Goal: Task Accomplishment & Management: Manage account settings

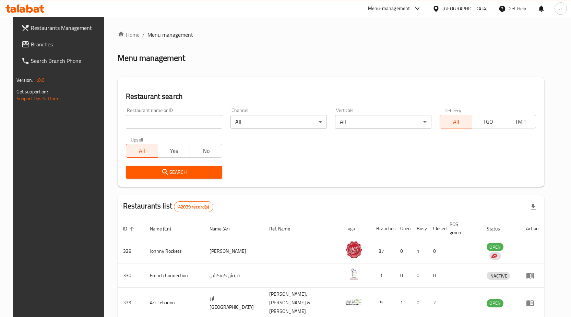
click at [451, 10] on div "[GEOGRAPHIC_DATA]" at bounding box center [465, 9] width 45 height 8
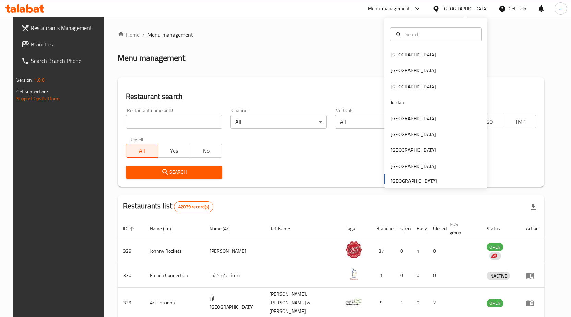
click at [404, 179] on div "Bahrain Egypt Iraq Jordan Kuwait Oman Qatar Saudi Arabia United Arab Emirates" at bounding box center [436, 117] width 103 height 141
click at [403, 181] on div "Bahrain Egypt Iraq Jordan Kuwait Oman Qatar Saudi Arabia United Arab Emirates" at bounding box center [436, 117] width 103 height 141
click at [39, 44] on span "Branches" at bounding box center [67, 44] width 72 height 8
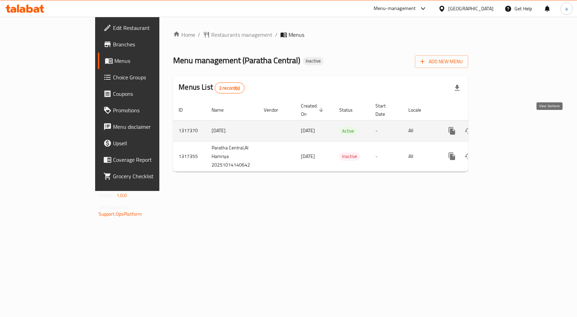
click at [505, 127] on icon "enhanced table" at bounding box center [501, 131] width 8 height 8
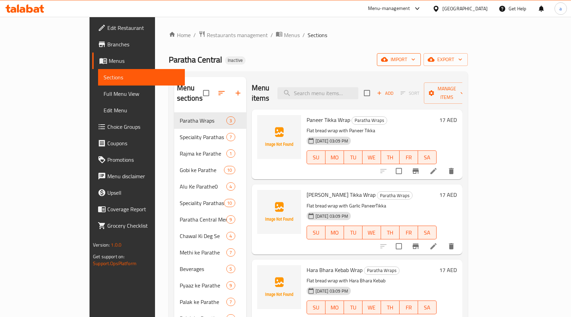
click at [416, 61] on span "import" at bounding box center [399, 59] width 33 height 9
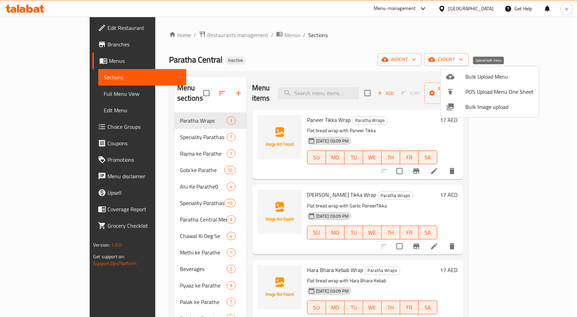
click at [472, 76] on span "Bulk Upload Menu" at bounding box center [499, 76] width 68 height 8
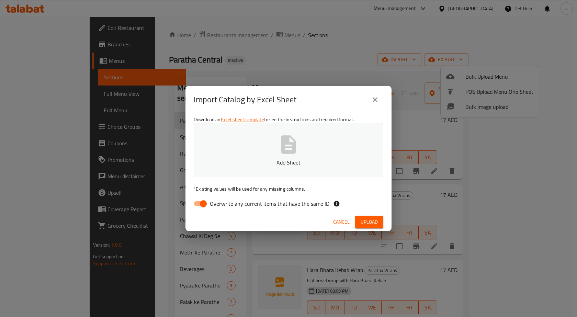
drag, startPoint x: 202, startPoint y: 206, endPoint x: 201, endPoint y: 200, distance: 5.3
click at [201, 205] on input "Overwrite any current items that have the same ID." at bounding box center [203, 203] width 39 height 13
checkbox input "false"
click at [282, 138] on icon "button" at bounding box center [288, 144] width 15 height 18
click at [363, 223] on span "Upload" at bounding box center [368, 222] width 17 height 9
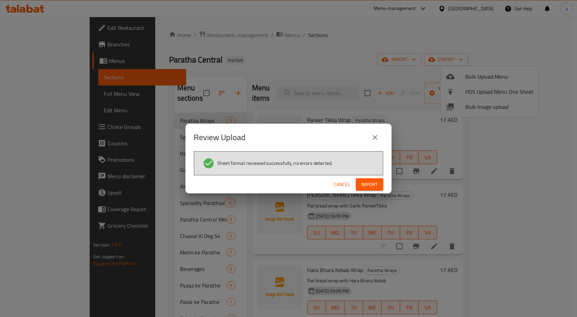
click at [369, 185] on span "Import" at bounding box center [369, 184] width 16 height 9
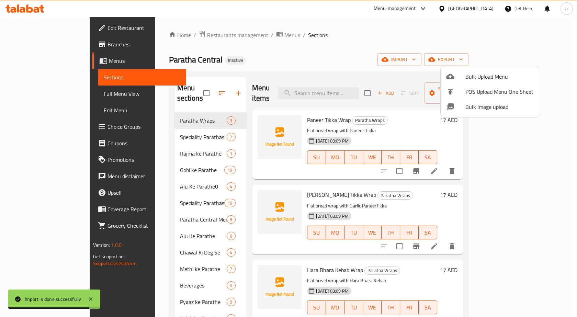
click at [424, 48] on div at bounding box center [288, 158] width 577 height 317
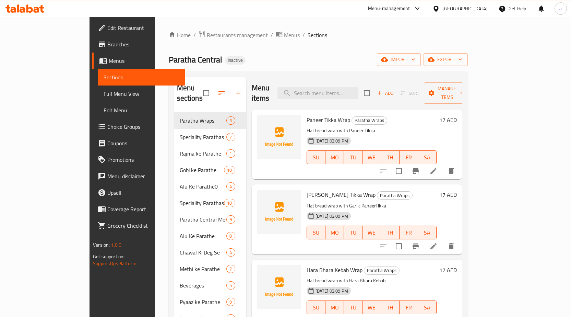
click at [104, 91] on span "Full Menu View" at bounding box center [142, 94] width 76 height 8
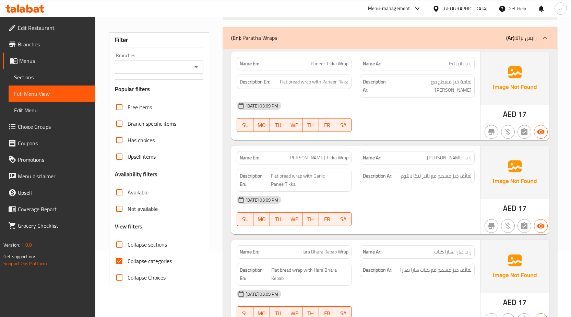
scroll to position [103, 0]
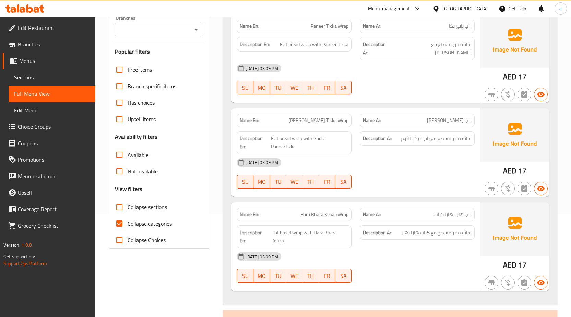
drag, startPoint x: 117, startPoint y: 222, endPoint x: 262, endPoint y: 161, distance: 156.9
click at [118, 222] on input "Collapse categories" at bounding box center [119, 223] width 16 height 16
checkbox input "false"
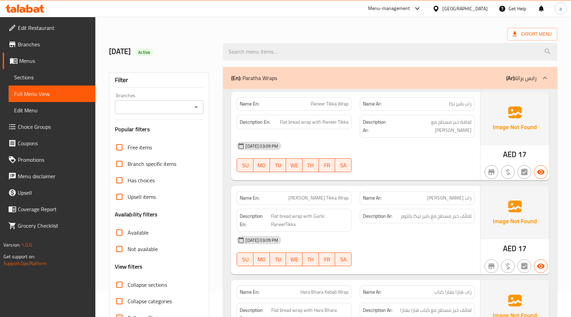
scroll to position [0, 0]
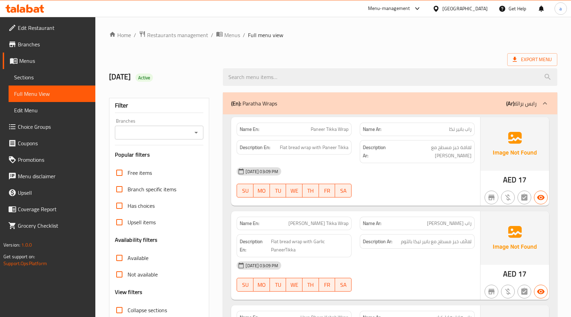
click at [43, 81] on span "Sections" at bounding box center [52, 77] width 76 height 8
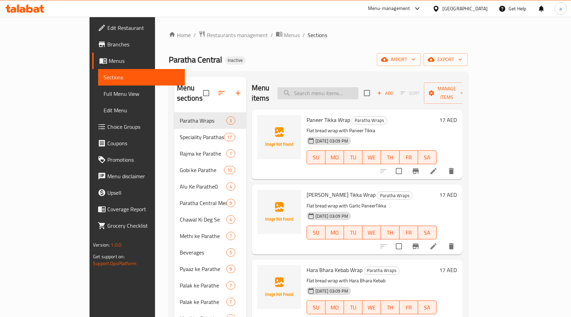
click at [353, 87] on input "search" at bounding box center [318, 93] width 81 height 12
paste input "Alu Ke Parathe"
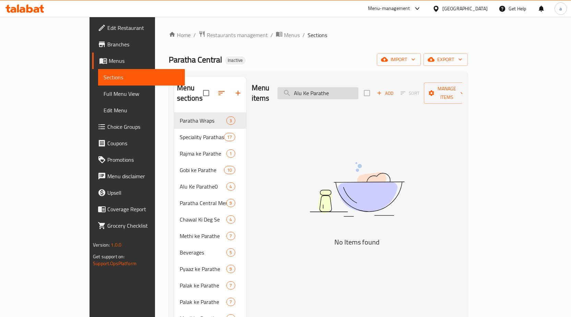
click at [359, 88] on input "Alu Ke Parathe" at bounding box center [318, 93] width 81 height 12
paste input "Plain"
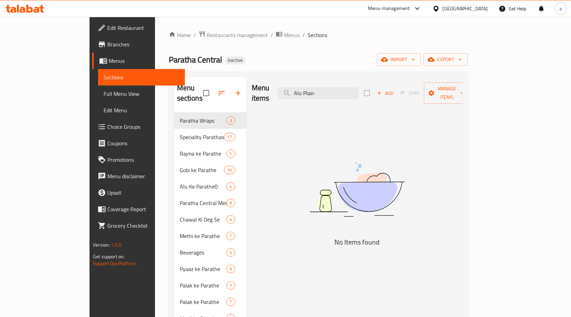
type input "Alu Plain"
click at [109, 58] on span "Menus" at bounding box center [144, 61] width 71 height 8
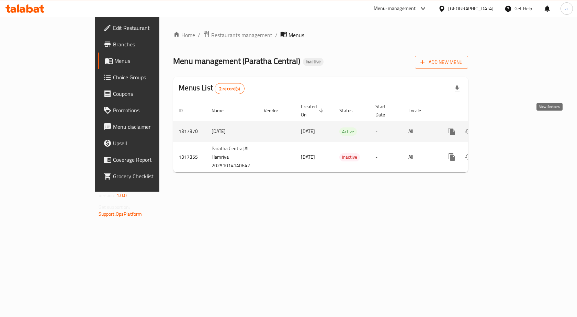
click at [509, 123] on link "enhanced table" at bounding box center [501, 131] width 16 height 16
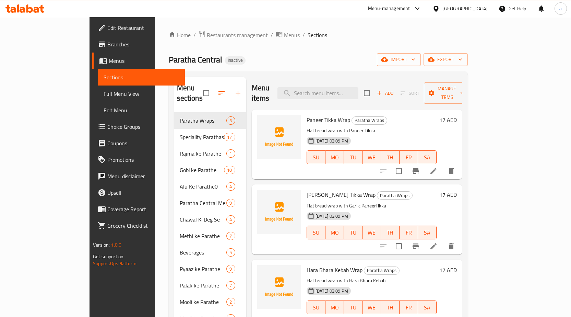
click at [109, 60] on span "Menus" at bounding box center [144, 61] width 71 height 8
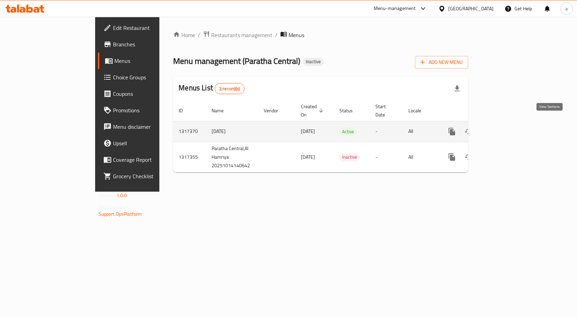
click at [504, 128] on icon "enhanced table" at bounding box center [501, 131] width 6 height 6
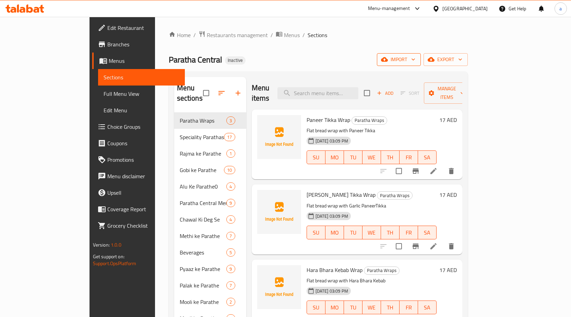
click at [416, 56] on span "import" at bounding box center [399, 59] width 33 height 9
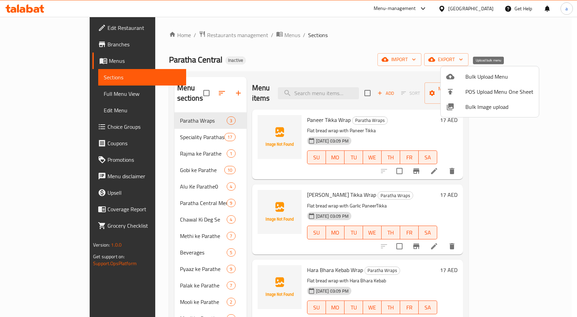
click at [476, 75] on span "Bulk Upload Menu" at bounding box center [499, 76] width 68 height 8
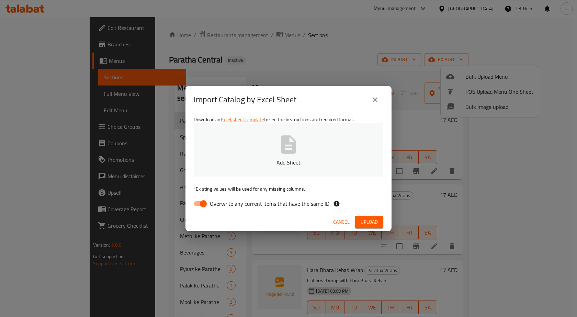
click at [202, 206] on input "Overwrite any current items that have the same ID." at bounding box center [203, 203] width 39 height 13
checkbox input "false"
click at [282, 150] on icon "button" at bounding box center [288, 144] width 15 height 18
click at [373, 218] on span "Upload" at bounding box center [368, 222] width 17 height 9
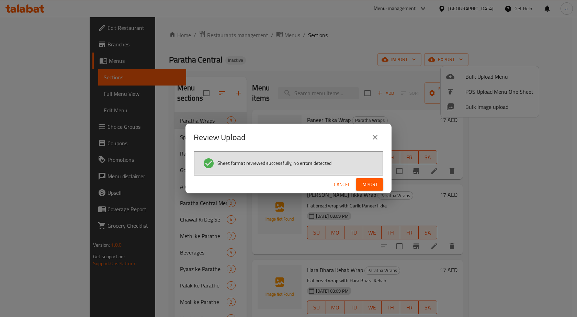
click at [373, 176] on div "Cancel Import" at bounding box center [288, 184] width 206 height 18
click at [372, 182] on span "Import" at bounding box center [369, 184] width 16 height 9
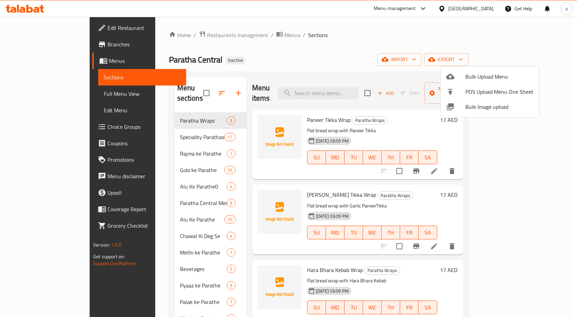
click at [140, 211] on div at bounding box center [288, 158] width 577 height 317
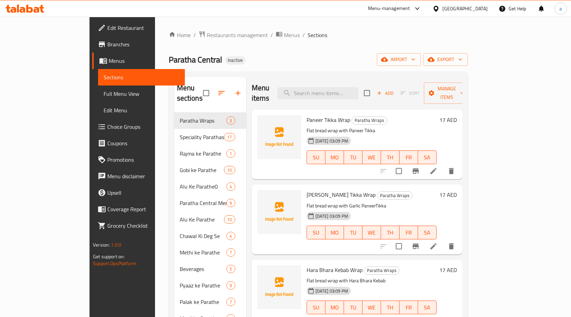
click at [109, 62] on span "Menus" at bounding box center [144, 61] width 71 height 8
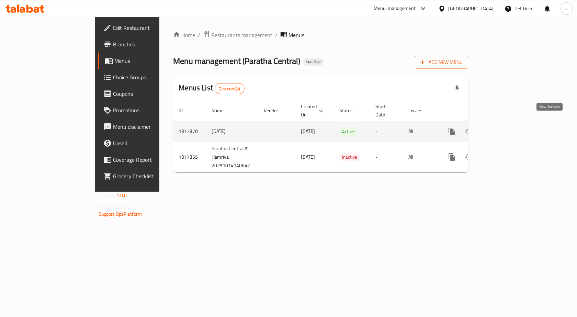
click at [509, 126] on link "enhanced table" at bounding box center [501, 131] width 16 height 16
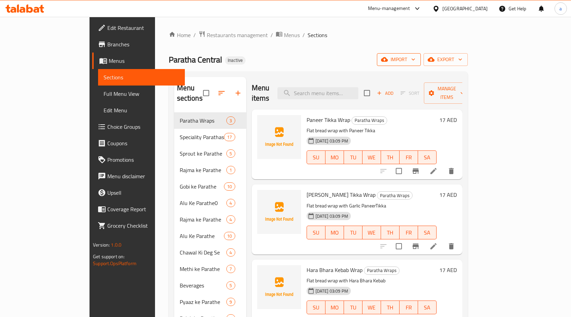
click at [416, 58] on span "import" at bounding box center [399, 59] width 33 height 9
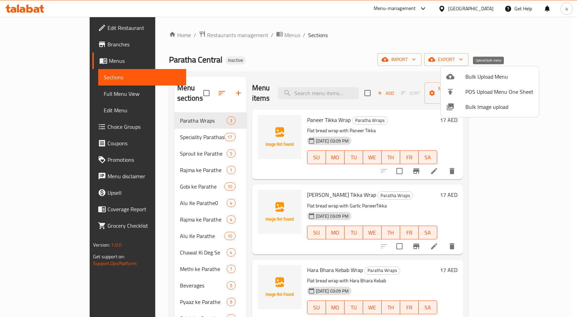
click at [468, 79] on span "Bulk Upload Menu" at bounding box center [499, 76] width 68 height 8
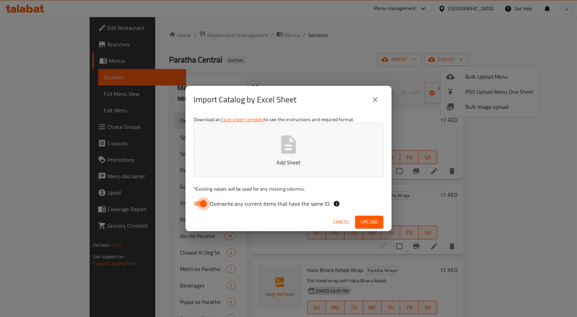
click at [202, 205] on input "Overwrite any current items that have the same ID." at bounding box center [203, 203] width 39 height 13
checkbox input "false"
click at [293, 36] on div "Import Catalog by Excel Sheet Download an Excel sheet template to see the instr…" at bounding box center [288, 158] width 577 height 317
click at [375, 100] on icon "close" at bounding box center [374, 99] width 5 height 5
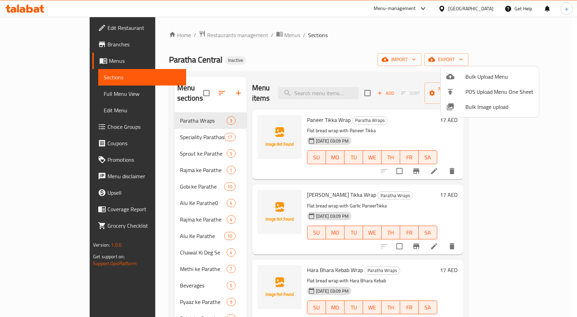
click at [153, 232] on div at bounding box center [288, 158] width 577 height 317
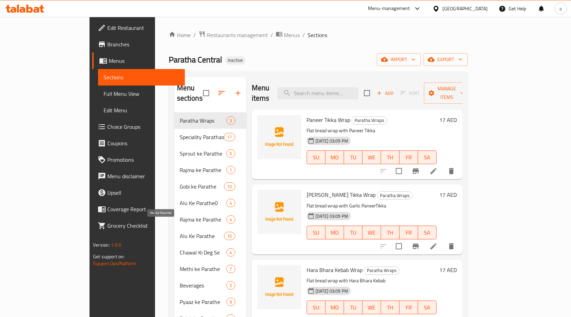
click at [180, 232] on span "Alu Ke Parathe" at bounding box center [202, 236] width 45 height 8
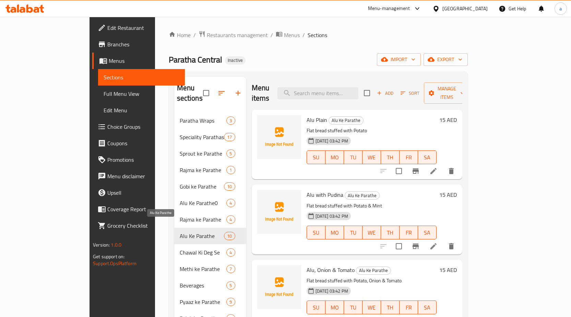
click at [180, 232] on span "Alu Ke Parathe" at bounding box center [202, 236] width 45 height 8
click at [454, 168] on icon "delete" at bounding box center [451, 171] width 5 height 6
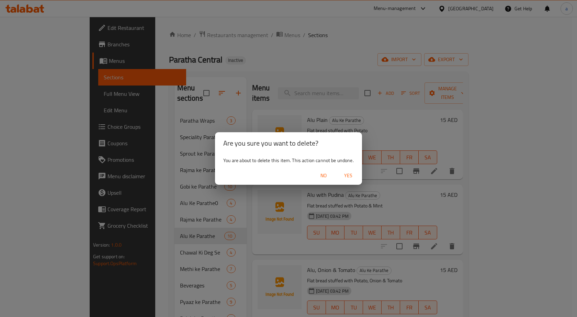
click at [322, 176] on span "No" at bounding box center [323, 175] width 16 height 9
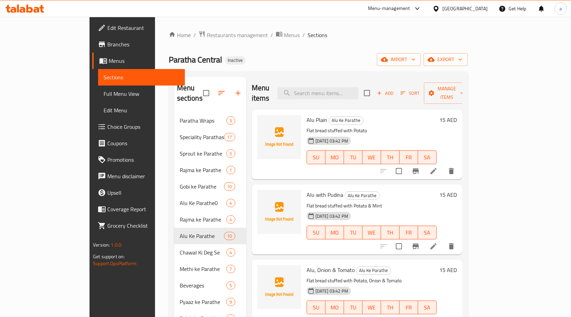
click at [98, 105] on link "Edit Menu" at bounding box center [141, 110] width 87 height 16
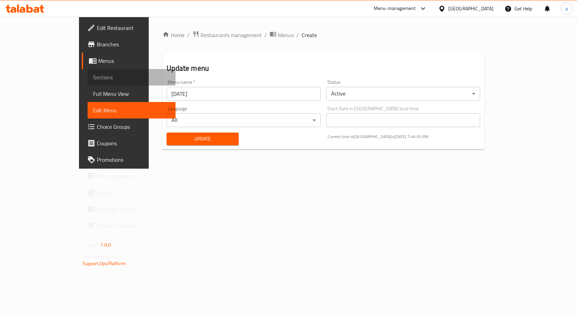
click at [88, 81] on link "Sections" at bounding box center [132, 77] width 88 height 16
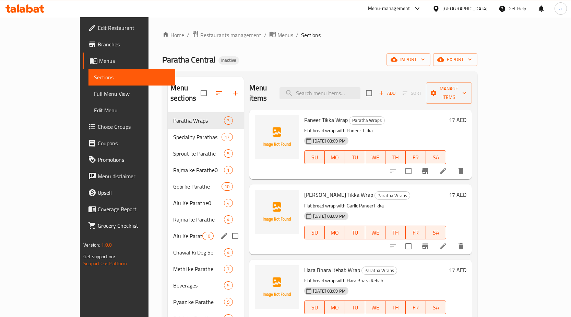
click at [228, 229] on input "Menu sections" at bounding box center [235, 236] width 14 height 14
checkbox input "true"
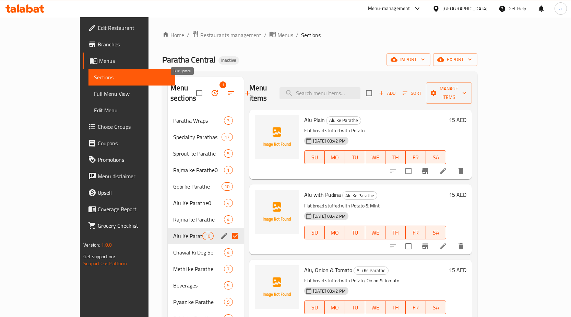
click at [211, 89] on icon "button" at bounding box center [215, 93] width 8 height 8
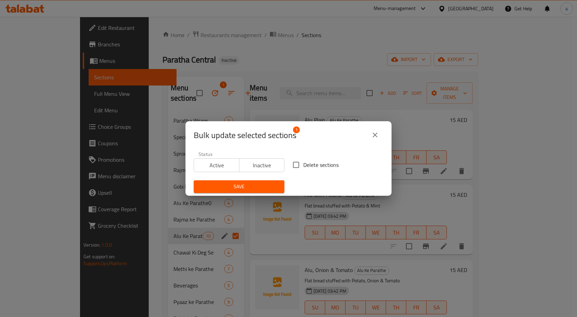
click at [295, 165] on input "Delete sections" at bounding box center [296, 165] width 14 height 14
checkbox input "true"
click at [252, 186] on span "Save" at bounding box center [239, 186] width 80 height 9
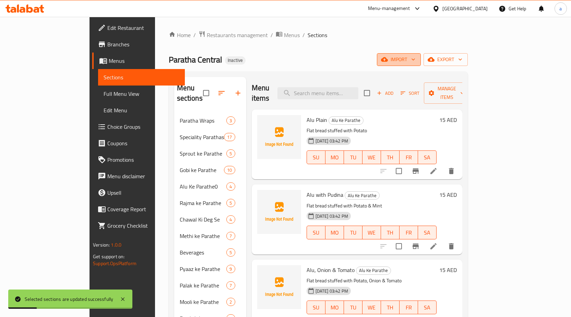
click at [421, 65] on button "import" at bounding box center [399, 59] width 44 height 13
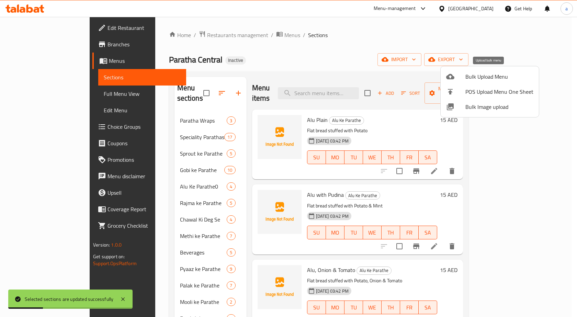
click at [487, 78] on span "Bulk Upload Menu" at bounding box center [499, 76] width 68 height 8
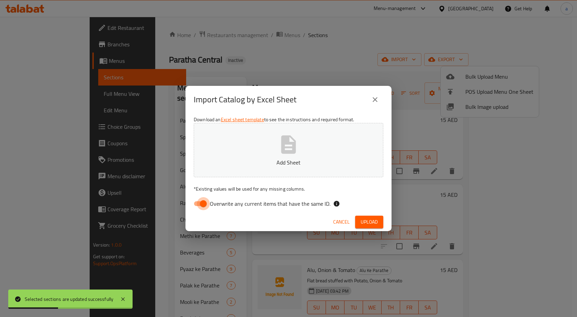
click at [204, 198] on input "Overwrite any current items that have the same ID." at bounding box center [203, 203] width 39 height 13
checkbox input "false"
click at [367, 221] on span "Upload" at bounding box center [368, 222] width 17 height 9
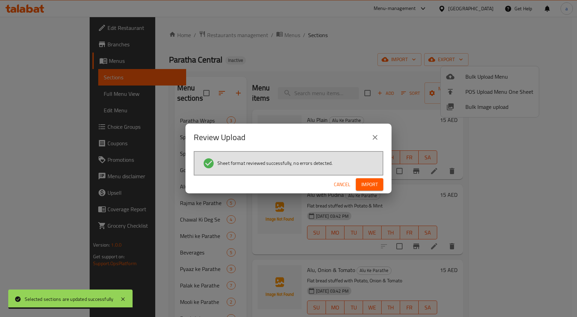
click at [367, 184] on span "Import" at bounding box center [369, 184] width 16 height 9
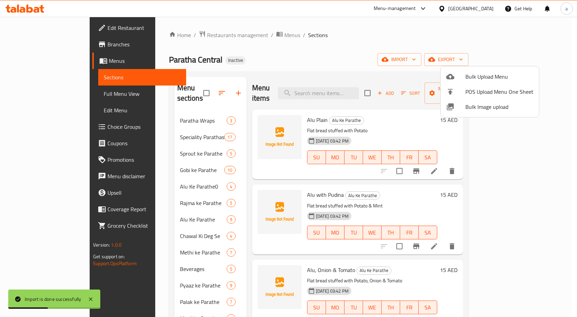
click at [171, 210] on div at bounding box center [288, 158] width 577 height 317
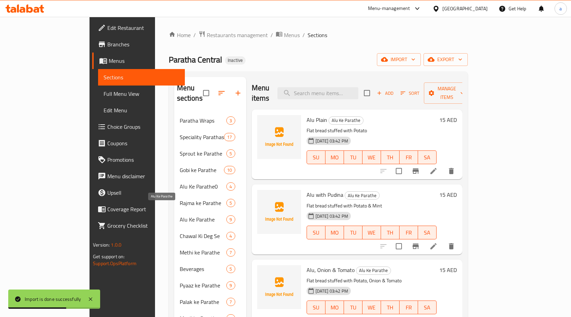
click at [180, 215] on span "Alu Ke Parathe" at bounding box center [203, 219] width 47 height 8
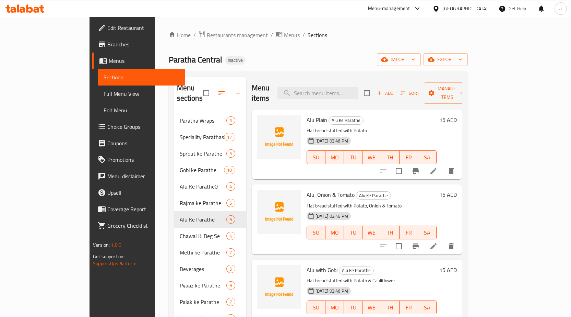
click at [104, 98] on span "Full Menu View" at bounding box center [142, 94] width 76 height 8
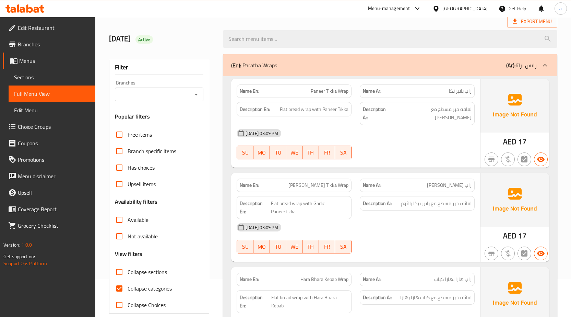
scroll to position [69, 0]
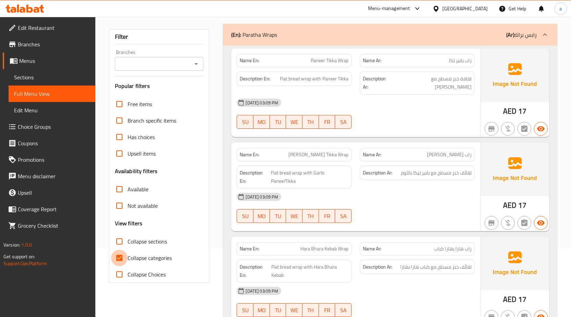
click at [117, 257] on input "Collapse categories" at bounding box center [119, 257] width 16 height 16
checkbox input "false"
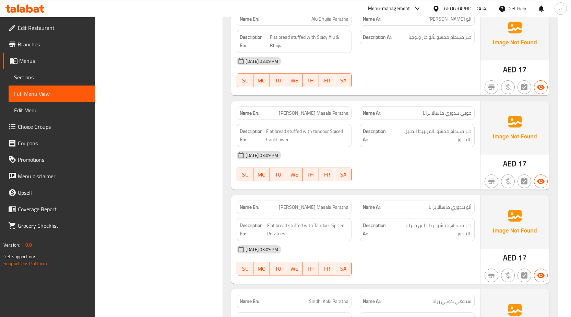
scroll to position [789, 0]
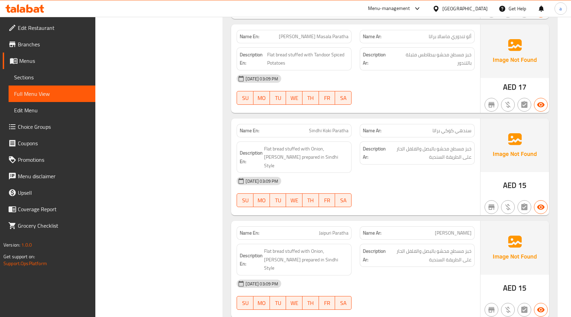
click at [37, 98] on span "Full Menu View" at bounding box center [52, 94] width 76 height 8
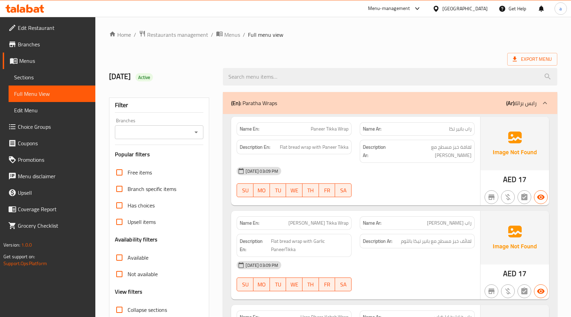
scroll to position [0, 0]
click at [526, 55] on span "Export Menu" at bounding box center [532, 59] width 39 height 9
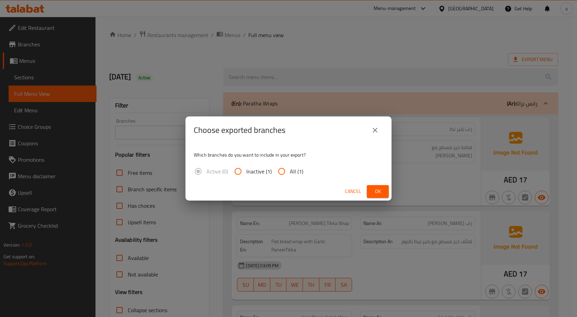
click at [280, 173] on input "All (1)" at bounding box center [281, 171] width 16 height 16
radio input "true"
click at [381, 190] on span "Ok" at bounding box center [377, 191] width 11 height 9
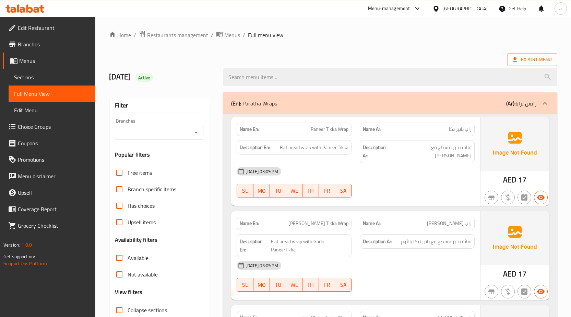
click at [498, 38] on ol "Home / Restaurants management / Menus / Full menu view" at bounding box center [333, 35] width 449 height 9
click at [527, 104] on p "(Ar): رابس براتا" at bounding box center [522, 103] width 31 height 8
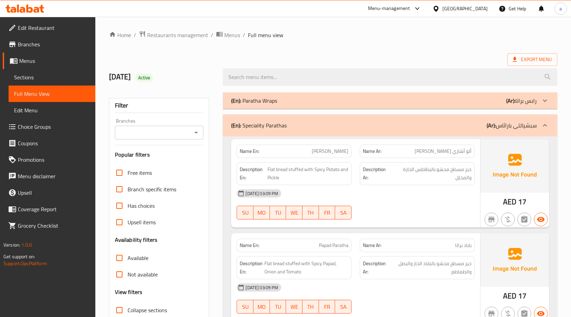
click at [532, 128] on p "(Ar): سبشيالتى باراثاس" at bounding box center [512, 125] width 50 height 8
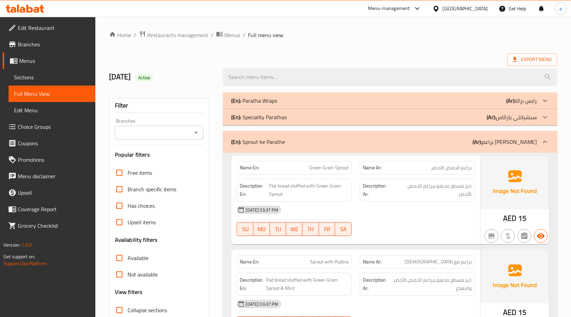
click at [525, 144] on p "(Ar): براعم كي باراتا" at bounding box center [505, 142] width 64 height 8
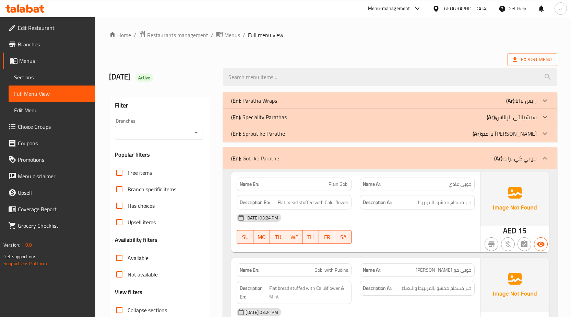
click at [532, 159] on p "(Ar): جوبي كي برات" at bounding box center [516, 158] width 43 height 8
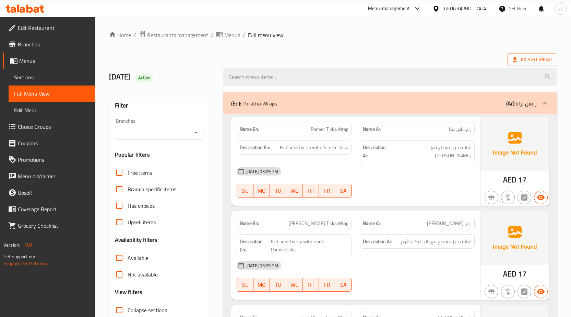
click at [61, 93] on span "Full Menu View" at bounding box center [52, 94] width 76 height 8
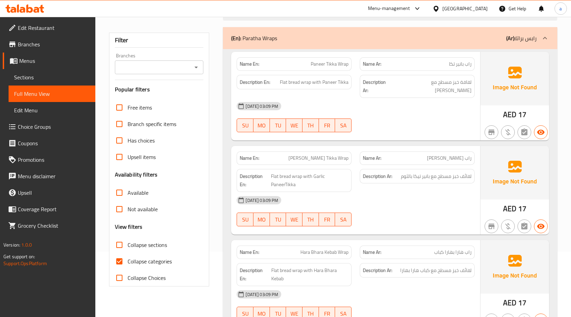
scroll to position [103, 0]
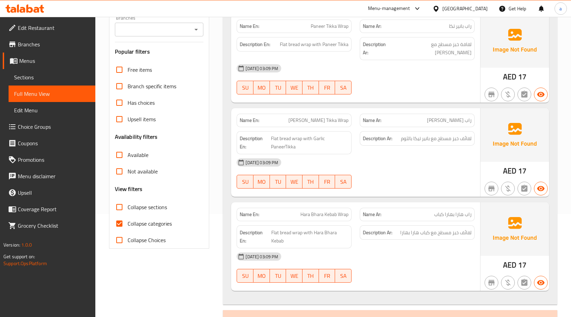
click at [116, 225] on input "Collapse categories" at bounding box center [119, 223] width 16 height 16
checkbox input "false"
click at [22, 78] on span "Sections" at bounding box center [52, 77] width 76 height 8
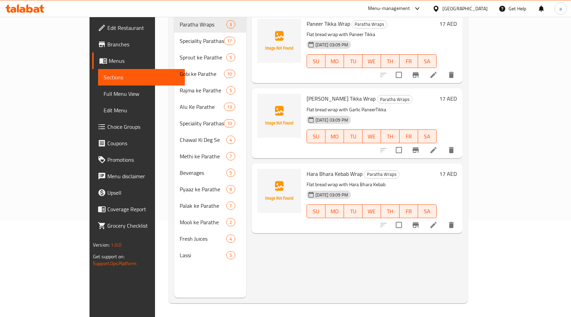
scroll to position [96, 0]
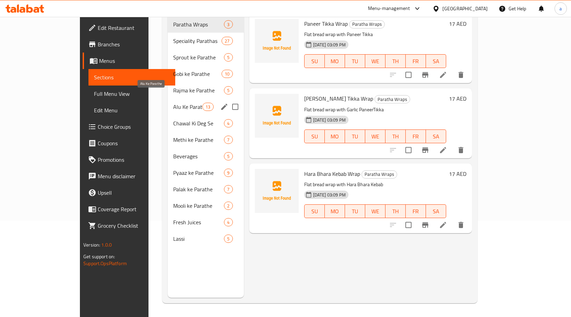
click at [173, 103] on span "Alu Ke Parathe" at bounding box center [187, 107] width 29 height 8
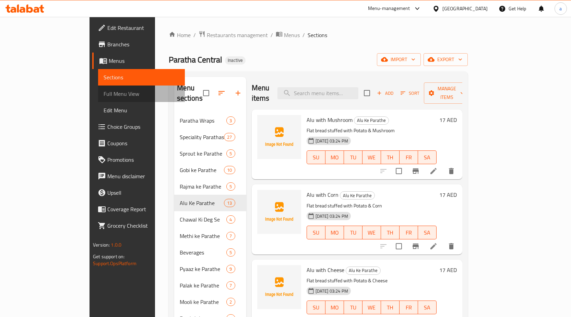
click at [104, 97] on span "Full Menu View" at bounding box center [142, 94] width 76 height 8
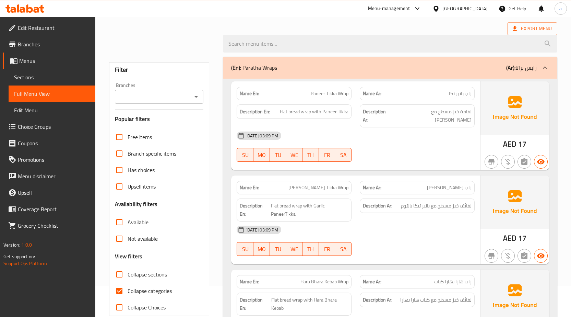
scroll to position [103, 0]
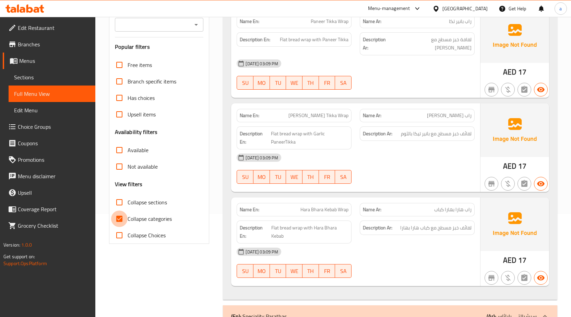
click at [114, 217] on input "Collapse categories" at bounding box center [119, 218] width 16 height 16
checkbox input "false"
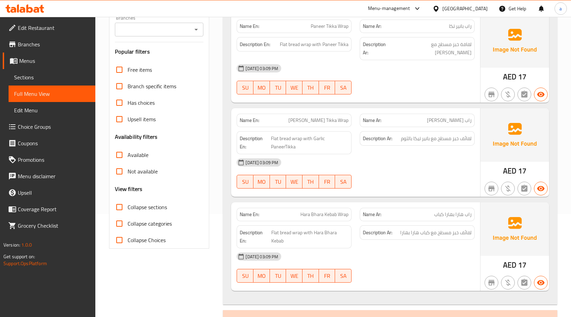
drag, startPoint x: 125, startPoint y: 211, endPoint x: 196, endPoint y: 205, distance: 71.0
click at [123, 211] on input "Collapse sections" at bounding box center [119, 207] width 16 height 16
checkbox input "true"
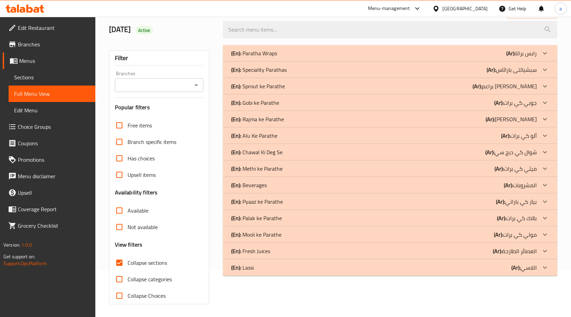
scroll to position [48, 0]
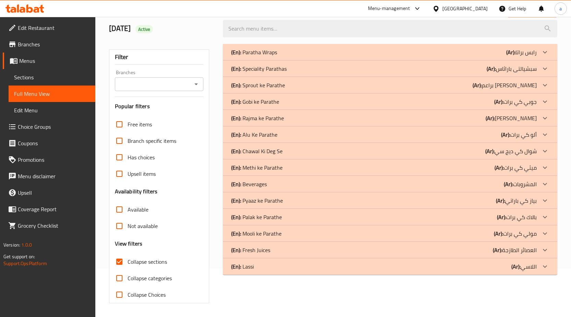
click at [277, 137] on div "(En): Alu Ke Parathe (Ar): ألو كي برات" at bounding box center [384, 134] width 306 height 8
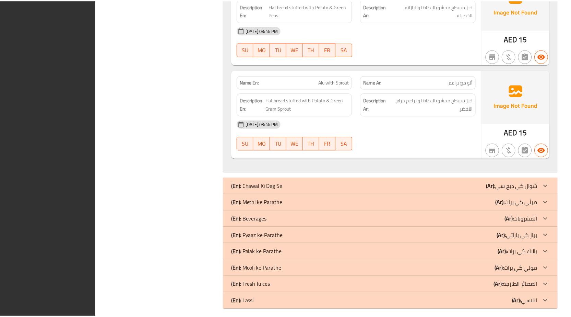
scroll to position [1245, 0]
